Goal: Information Seeking & Learning: Learn about a topic

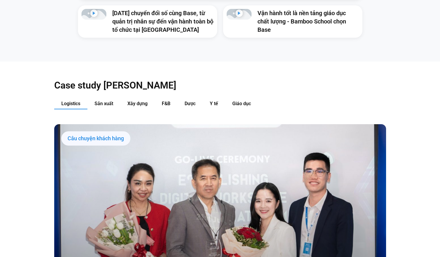
scroll to position [579, 0]
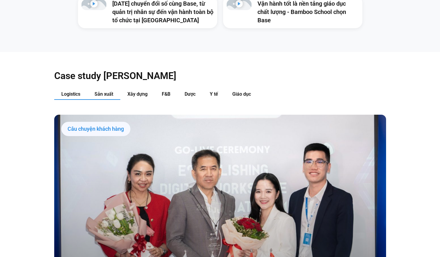
click at [111, 91] on span "Sản xuất" at bounding box center [104, 94] width 19 height 6
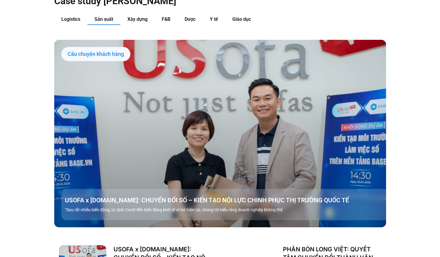
scroll to position [633, 0]
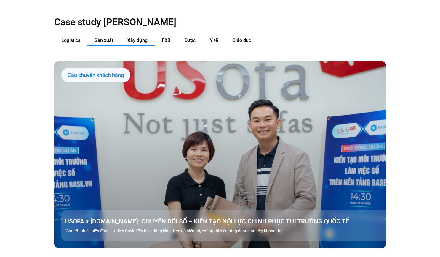
click at [141, 37] on span "Xây dựng" at bounding box center [138, 40] width 20 height 6
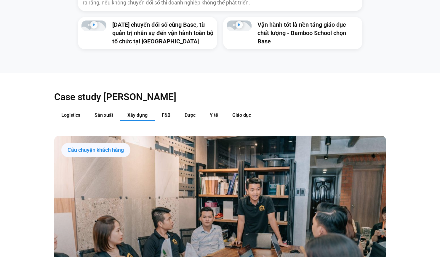
scroll to position [558, 0]
click at [109, 112] on span "Sản xuất" at bounding box center [104, 115] width 19 height 6
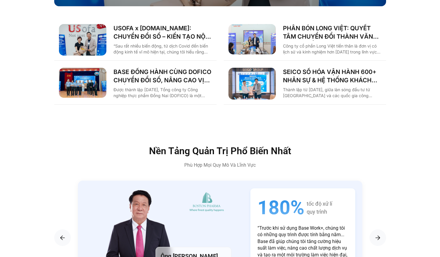
scroll to position [875, 0]
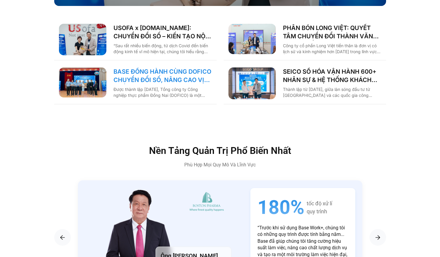
click at [156, 67] on link "BASE ĐỒNG HÀNH CÙNG DOFICO CHUYỂN ĐỔI SỐ, NÂNG CAO VỊ THẾ DOANH NGHIỆP VIỆT" at bounding box center [163, 75] width 98 height 17
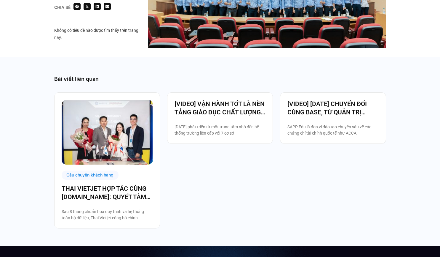
scroll to position [1083, 0]
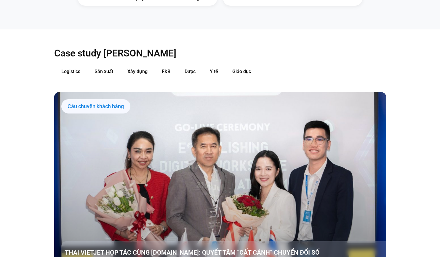
scroll to position [582, 0]
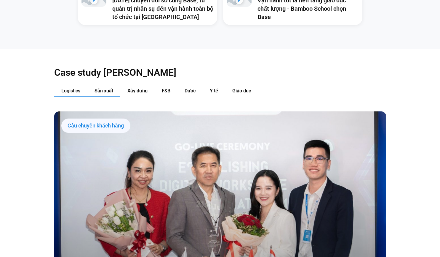
click at [101, 88] on span "Sản xuất" at bounding box center [104, 91] width 19 height 6
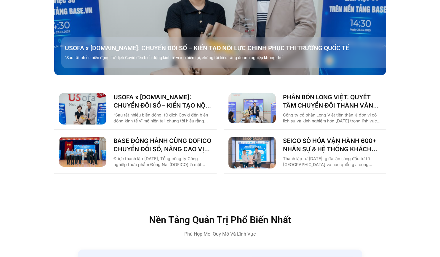
scroll to position [803, 0]
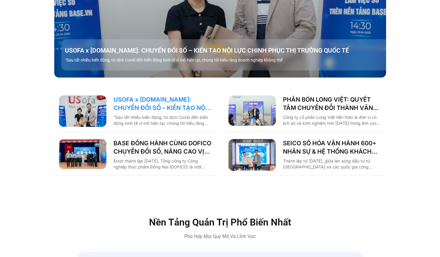
click at [163, 98] on link "USOFA x [DOMAIN_NAME]: CHUYỂN ĐỔI SỐ – KIẾN TẠO NỘI LỰC CHINH PHỤC THỊ TRƯỜNG Q…" at bounding box center [163, 103] width 98 height 17
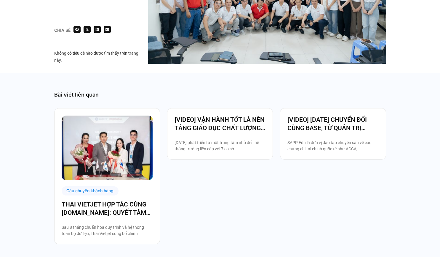
scroll to position [1143, 0]
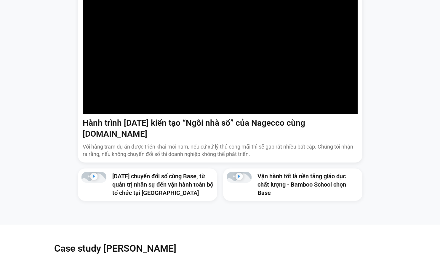
scroll to position [377, 0]
